Goal: Book appointment/travel/reservation

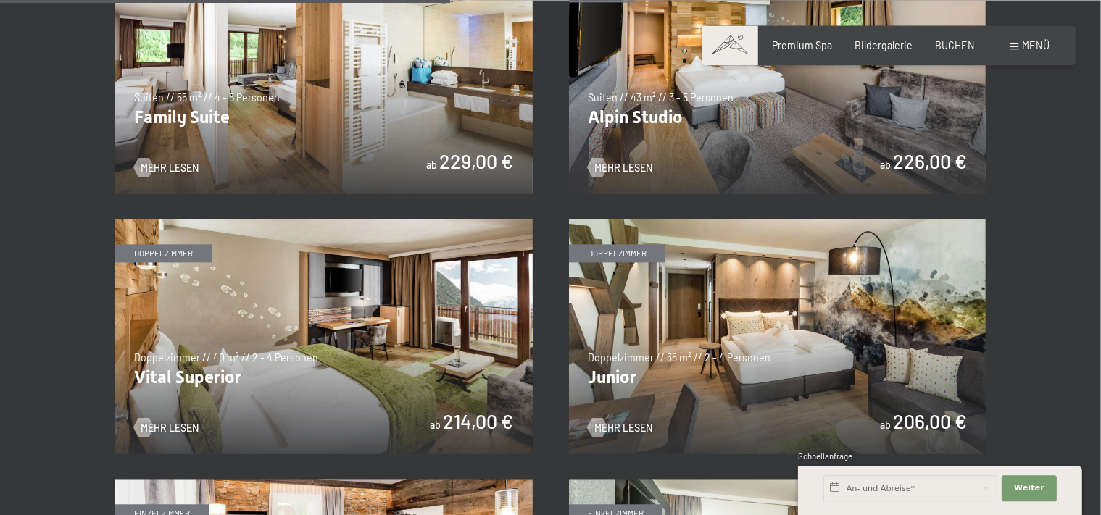
scroll to position [1658, 0]
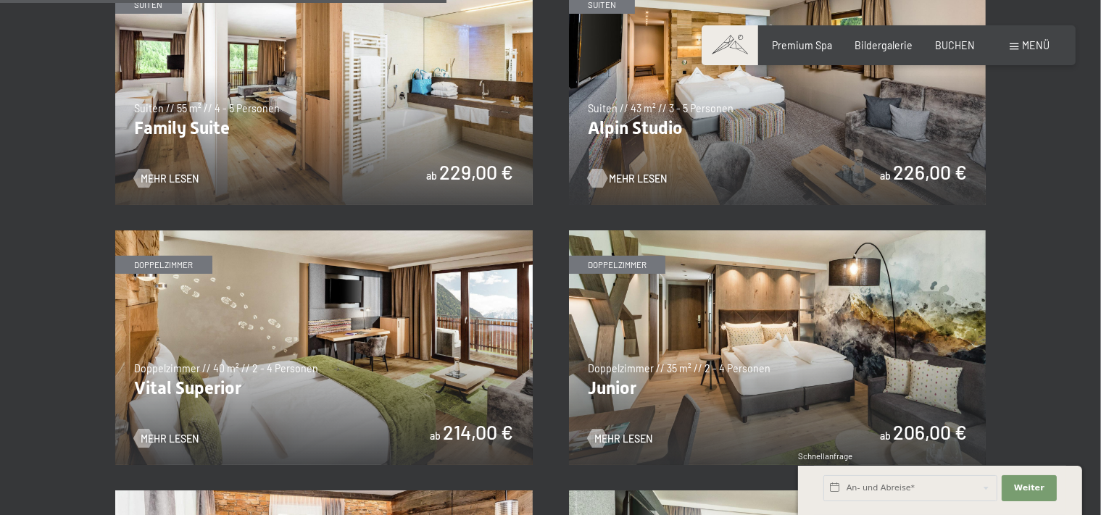
click at [633, 174] on span "Mehr Lesen" at bounding box center [638, 179] width 58 height 14
click at [148, 435] on div at bounding box center [143, 438] width 11 height 19
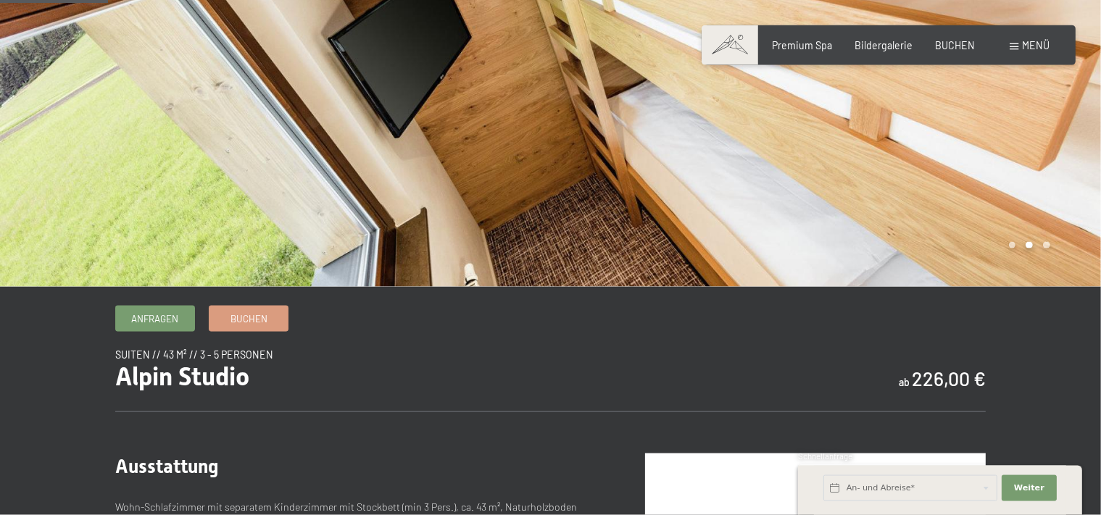
scroll to position [191, 0]
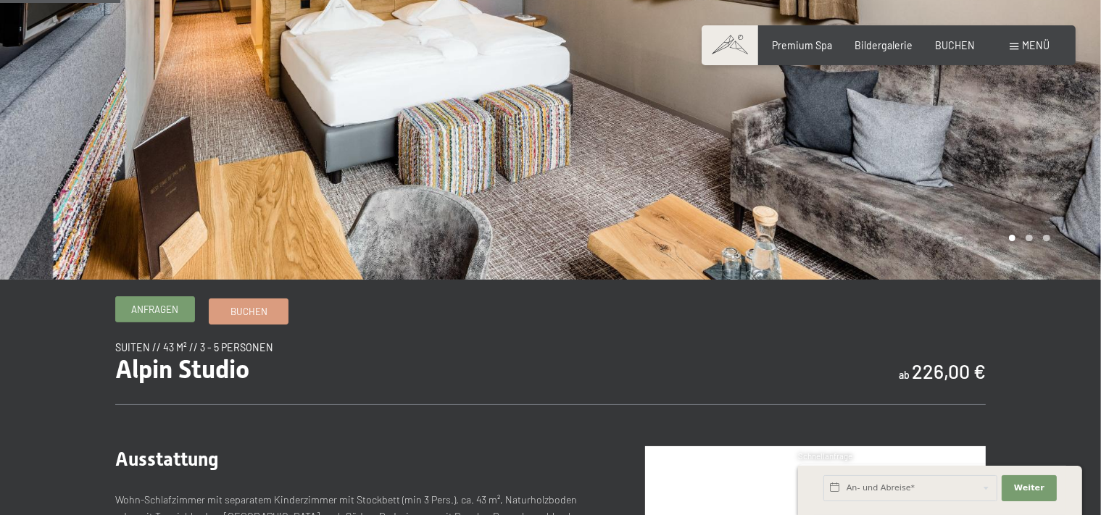
click at [158, 306] on span "Anfragen" at bounding box center [154, 309] width 47 height 13
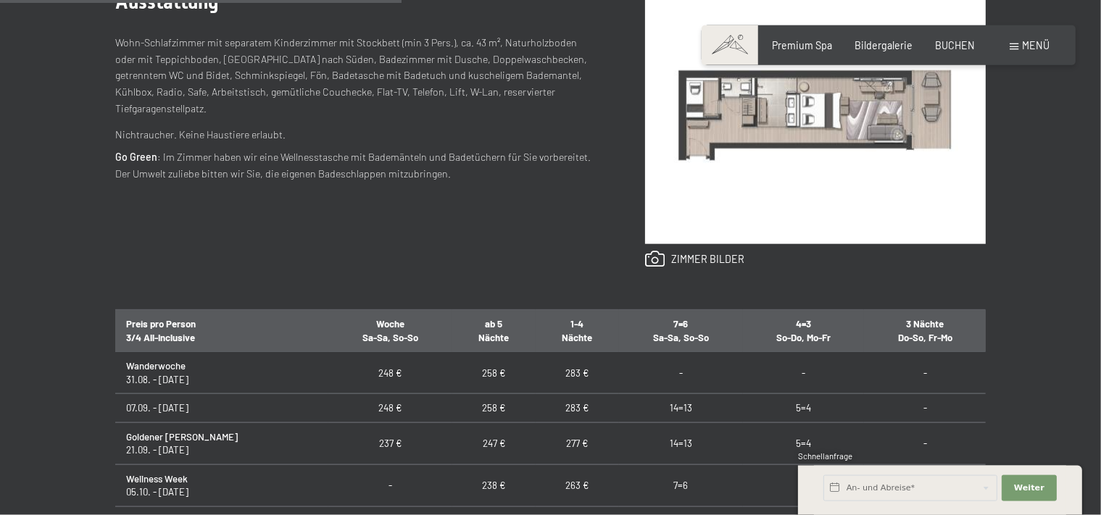
scroll to position [663, 0]
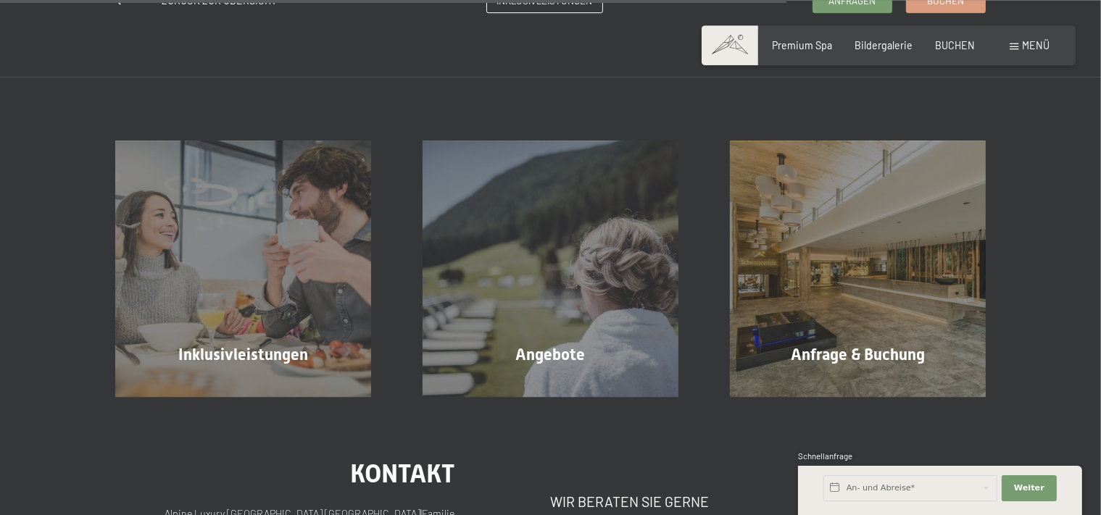
drag, startPoint x: 1105, startPoint y: 506, endPoint x: 1097, endPoint y: 498, distance: 10.8
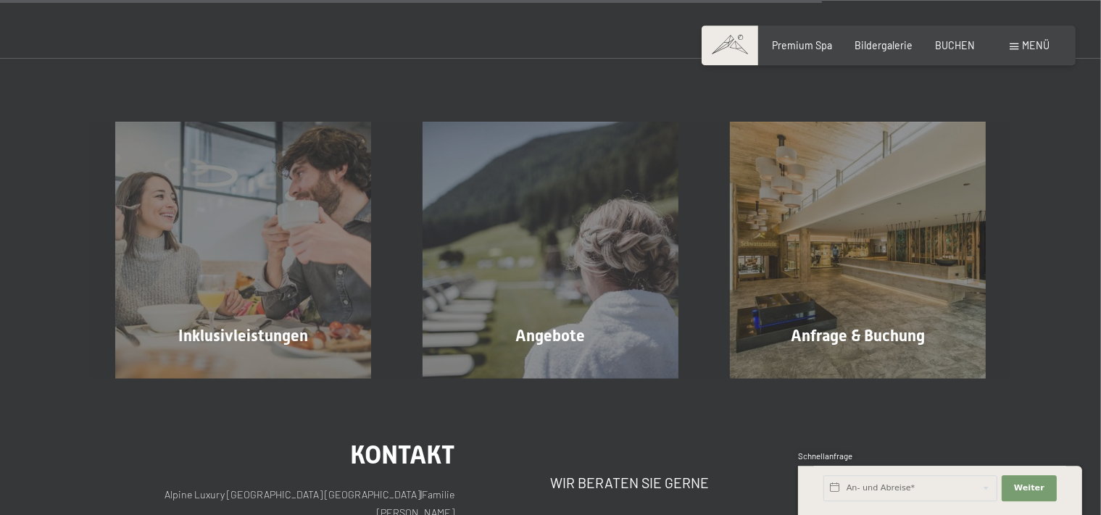
scroll to position [1365, 0]
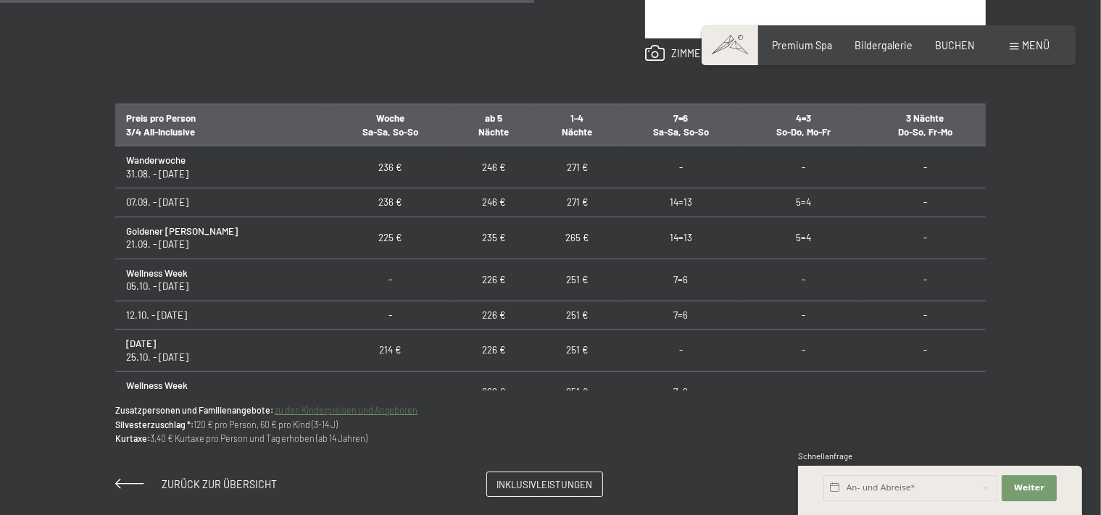
scroll to position [893, 0]
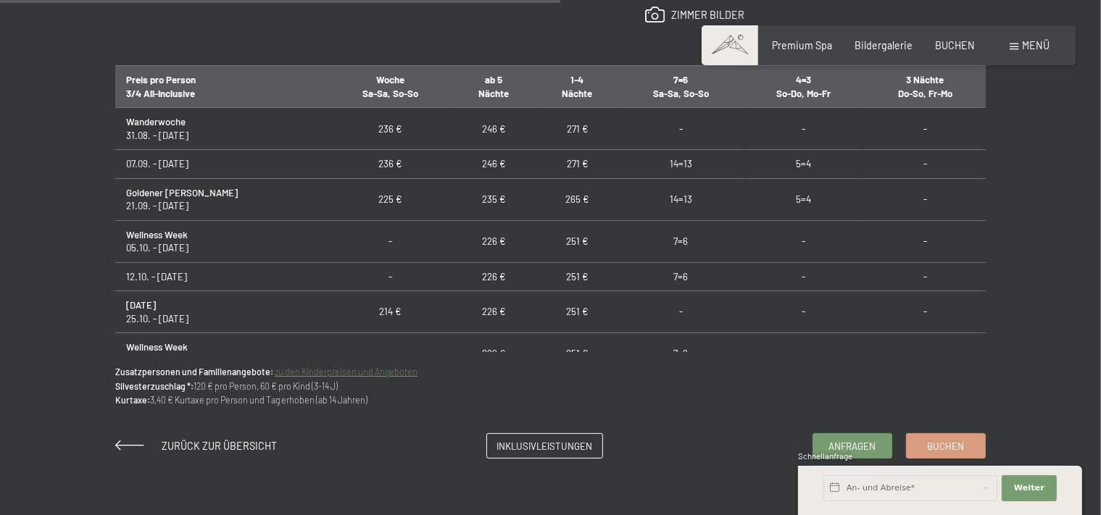
click at [561, 349] on td "251 €" at bounding box center [577, 354] width 83 height 42
